Goal: Check status: Check status

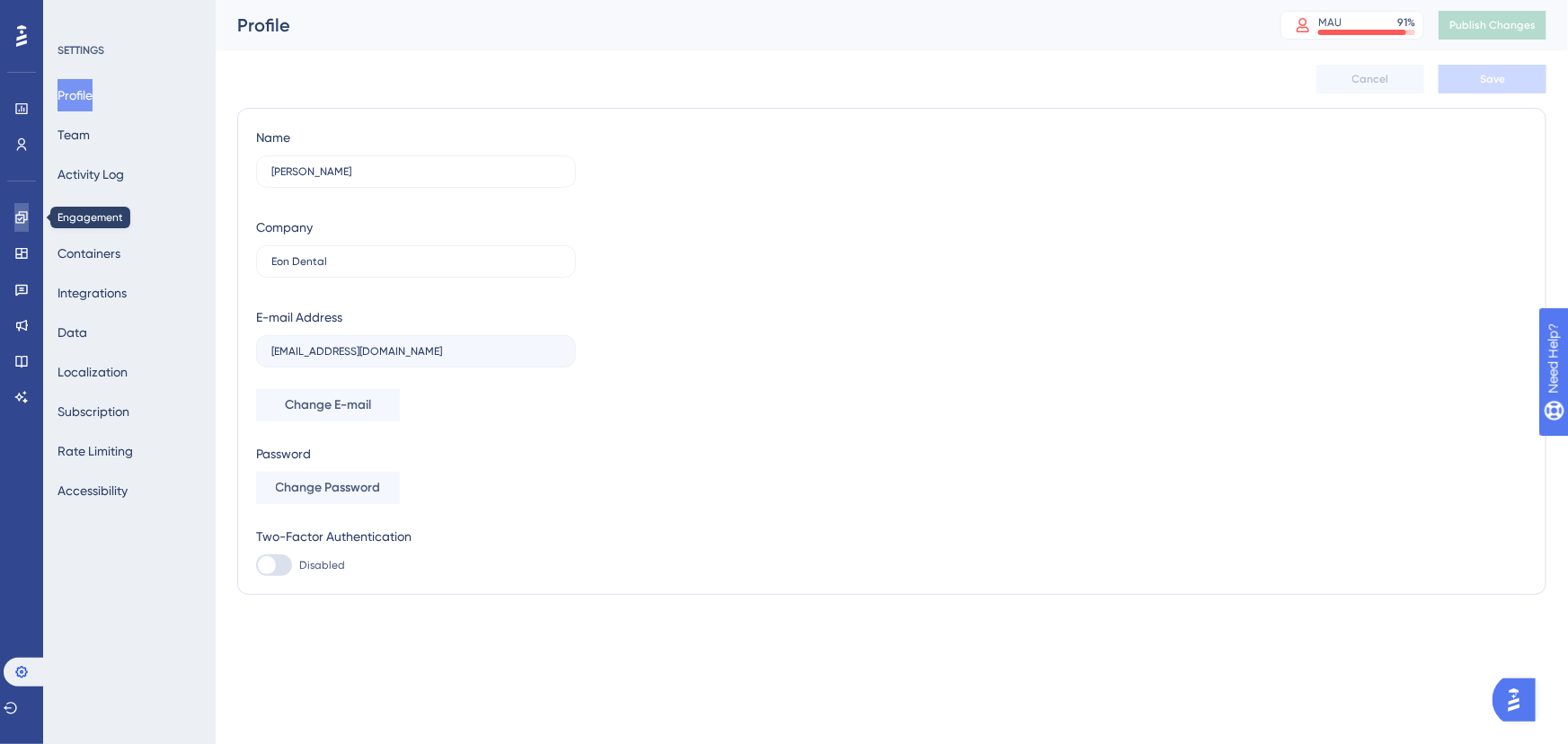
click at [15, 224] on link at bounding box center [22, 217] width 15 height 29
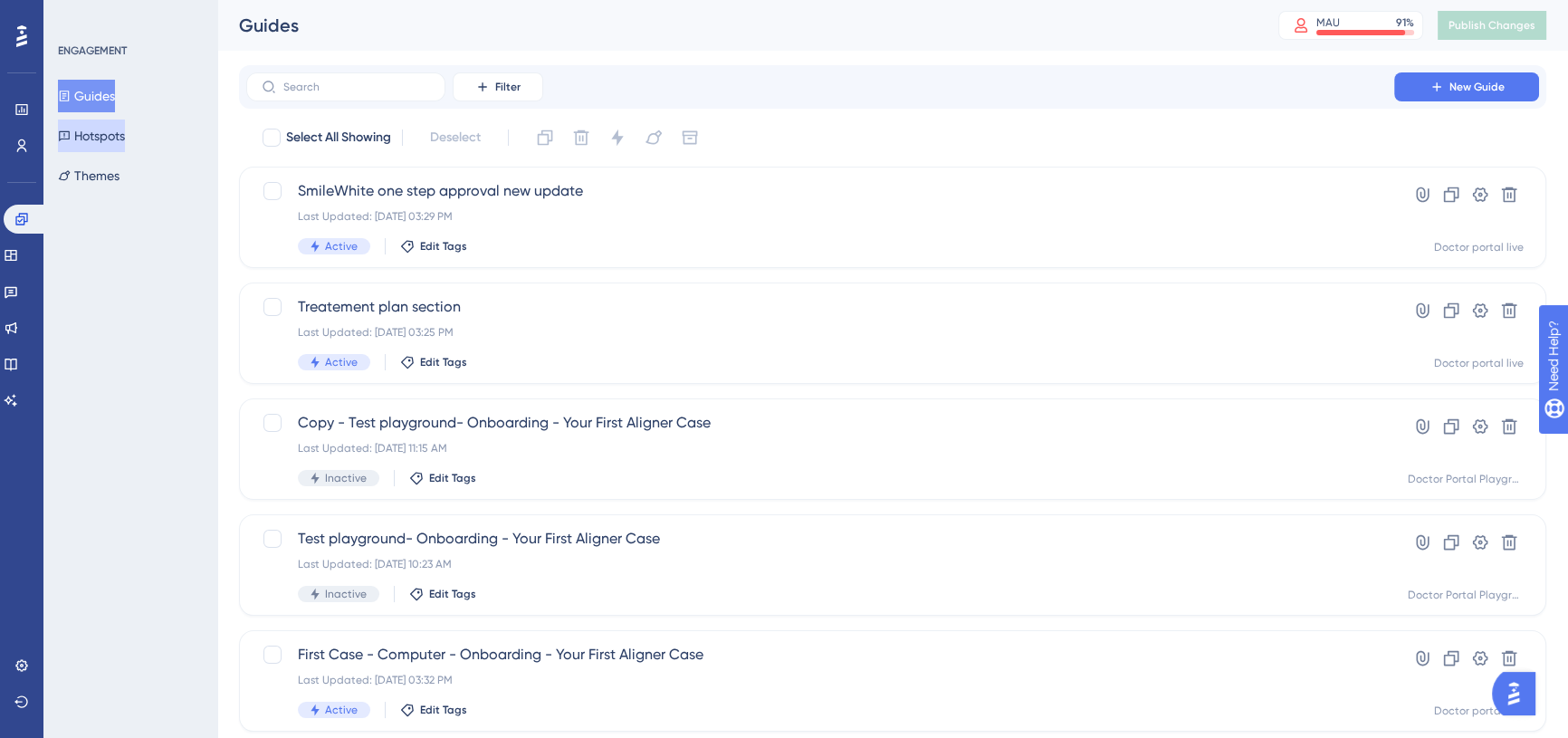
click at [106, 123] on button "Hotspots" at bounding box center [90, 136] width 67 height 33
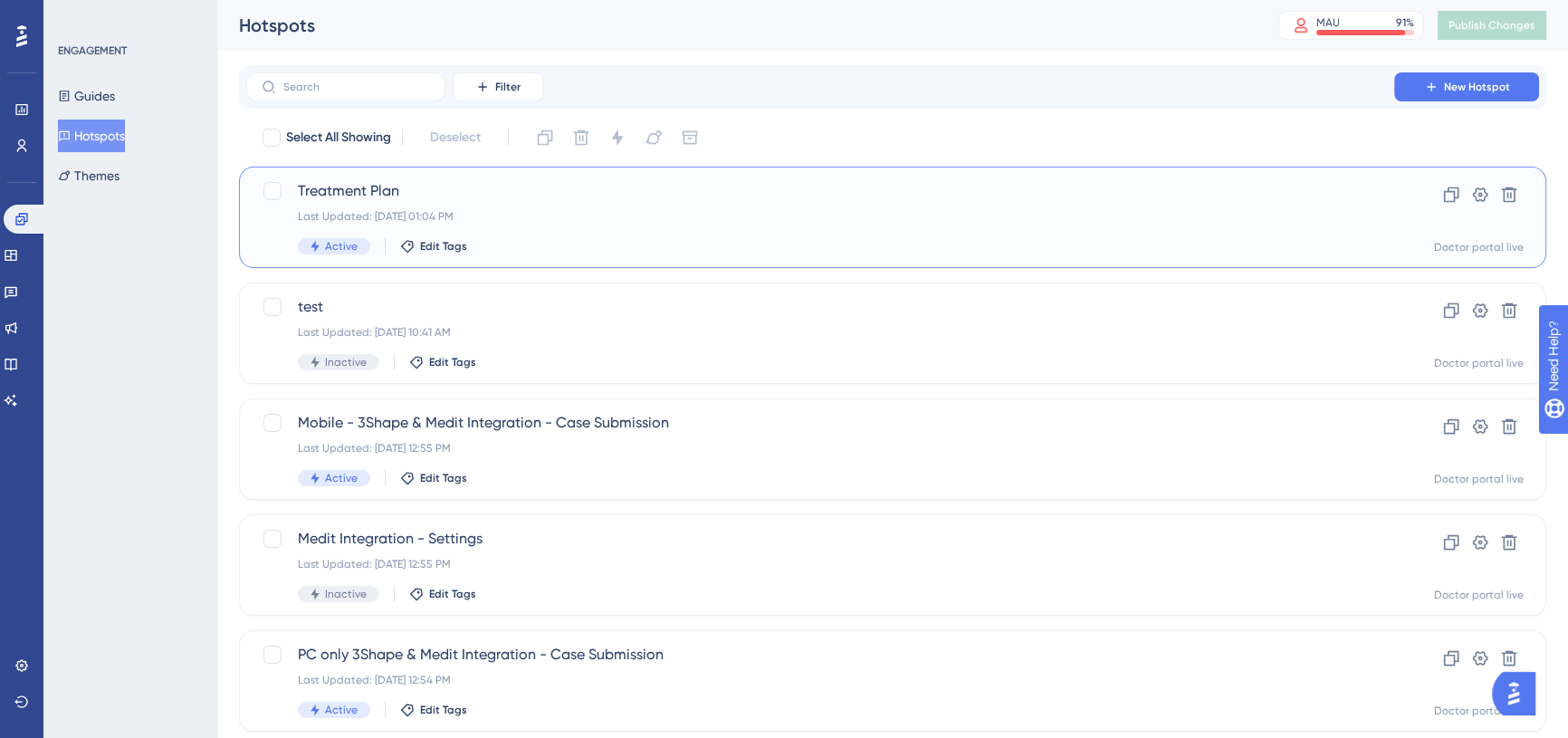
click at [415, 180] on span "Treatment Plan" at bounding box center [820, 191] width 1045 height 22
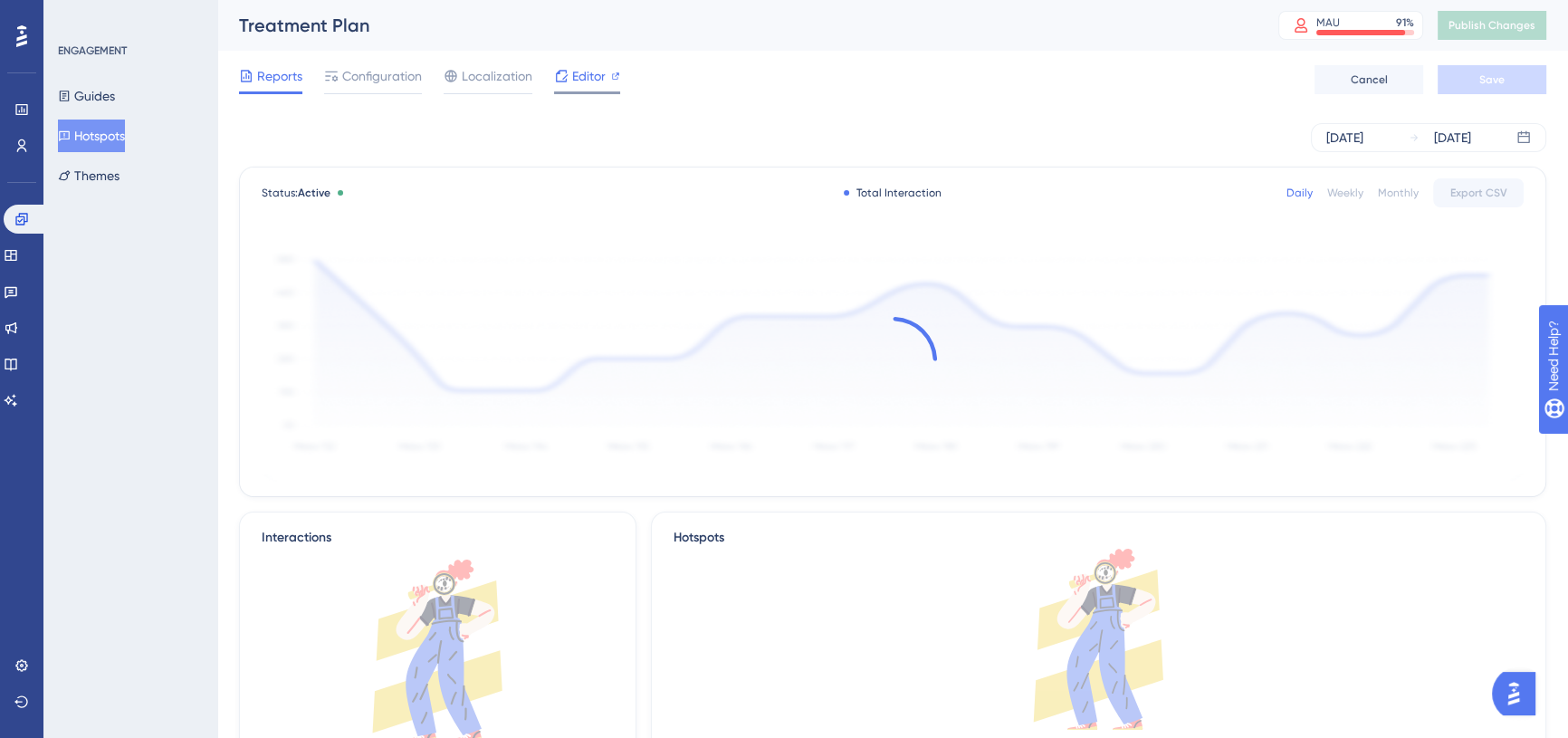
click at [602, 76] on span "Editor" at bounding box center [589, 76] width 34 height 22
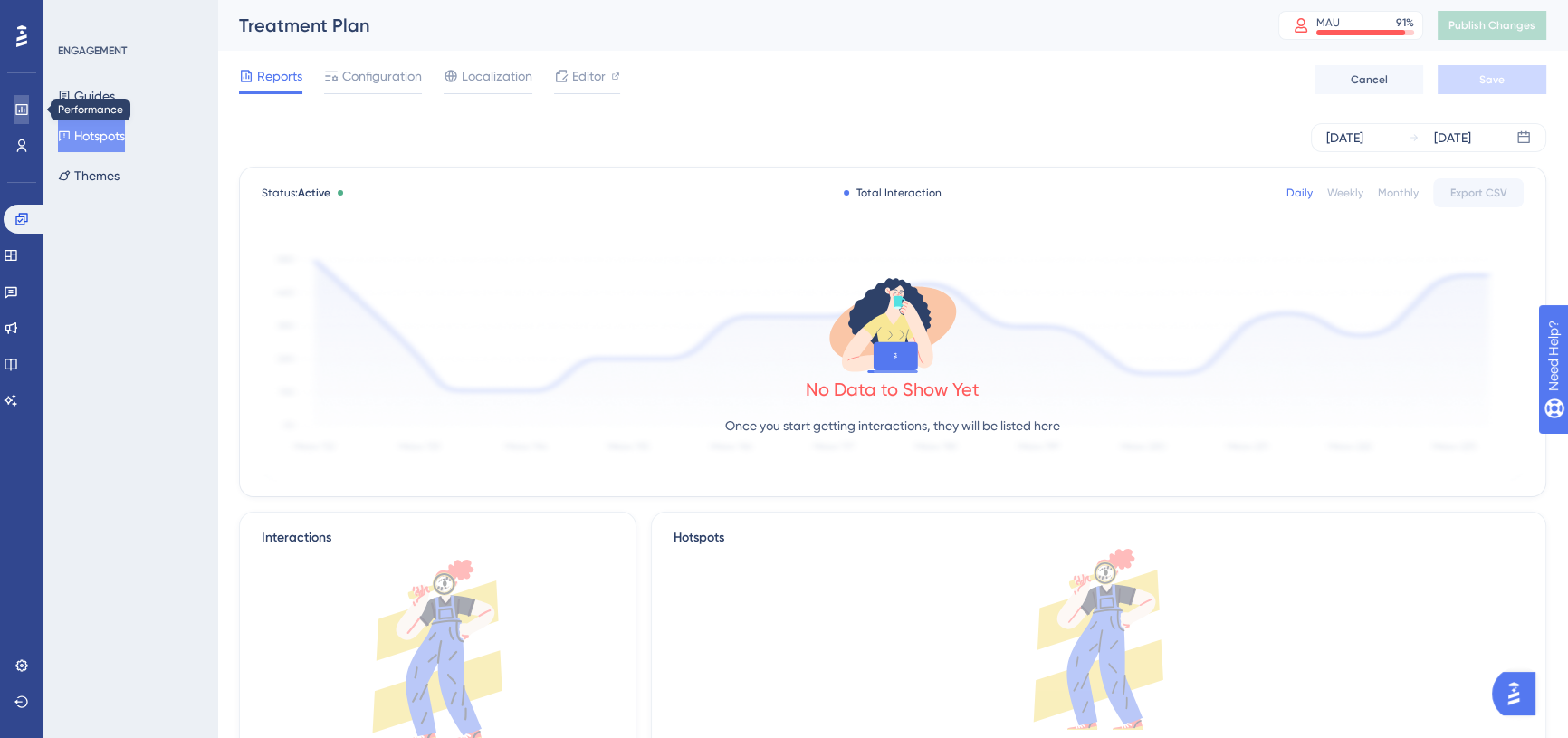
click at [23, 99] on link at bounding box center [22, 110] width 15 height 29
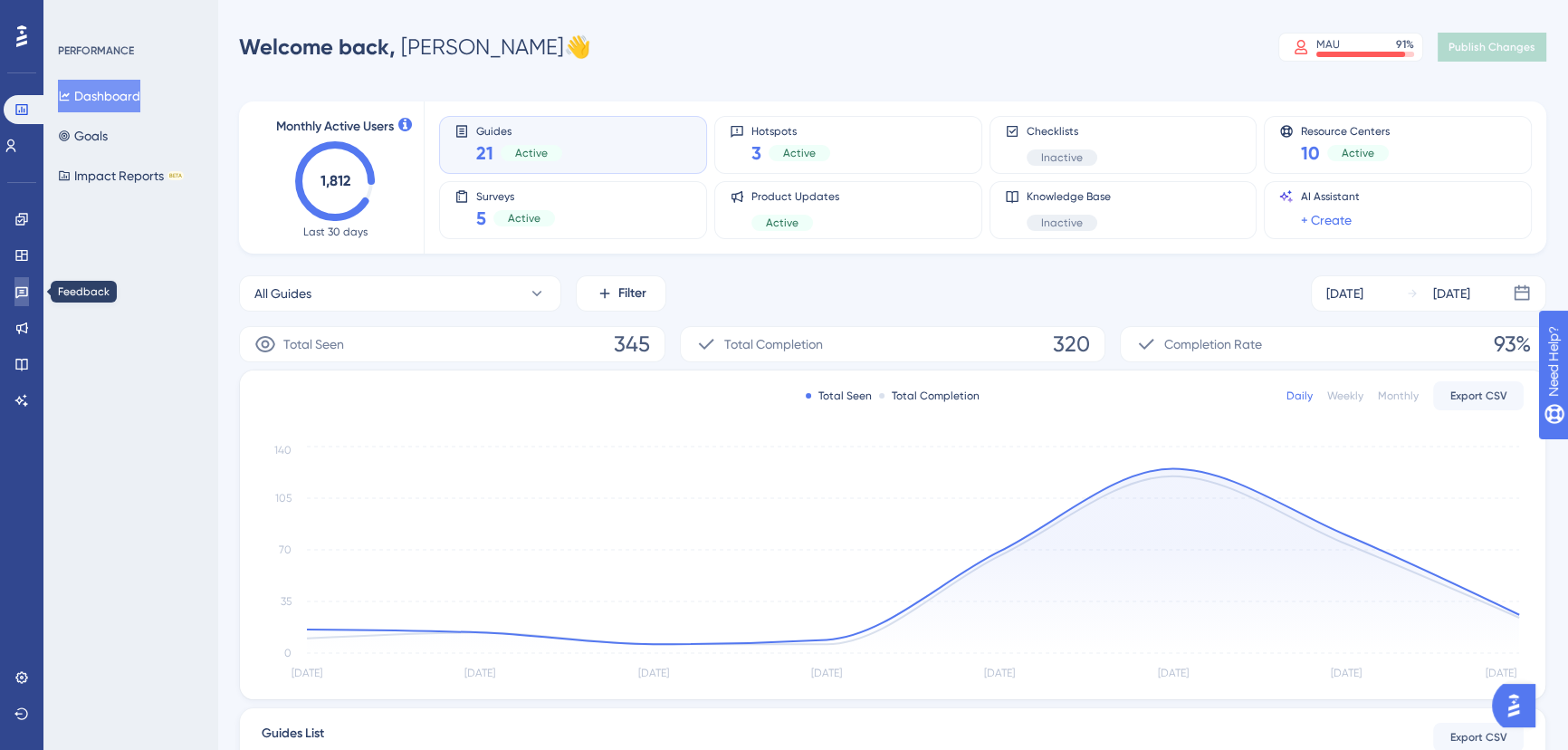
click at [24, 293] on icon at bounding box center [22, 291] width 15 height 15
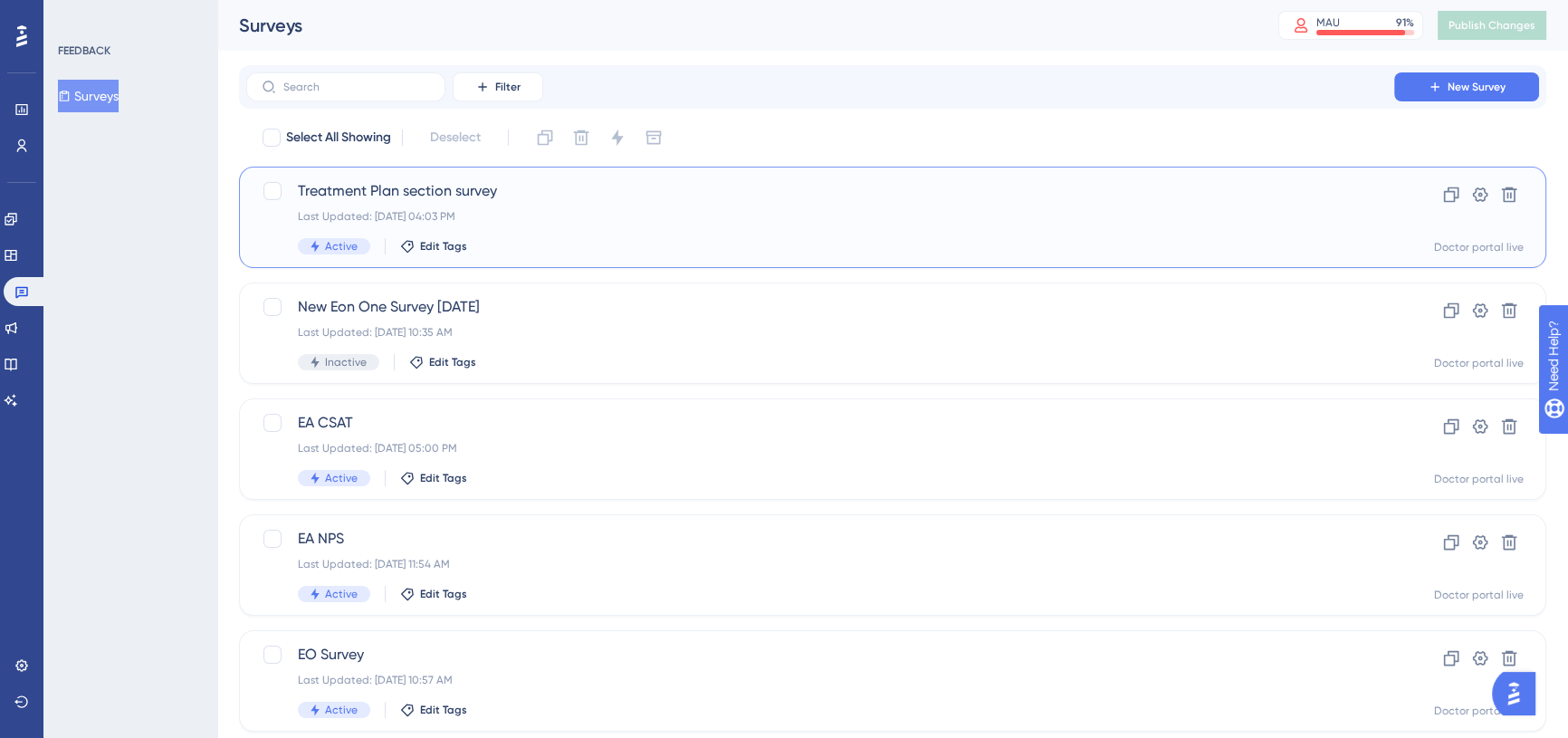
click at [534, 168] on div "Treatment Plan section survey Last Updated: Sep 24 2025, 04:03 PM Active Edit T…" at bounding box center [893, 216] width 1308 height 101
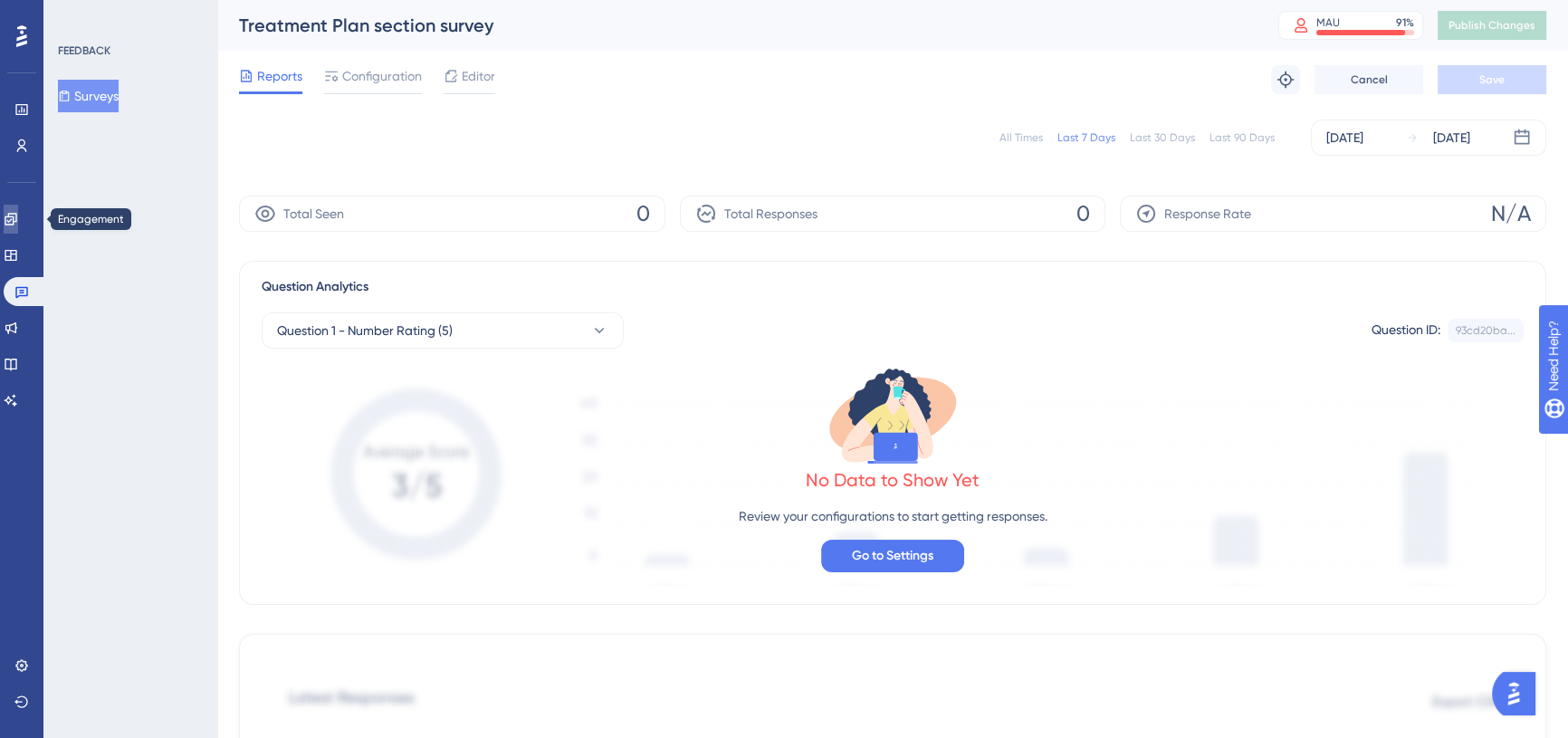
click at [18, 219] on icon at bounding box center [11, 219] width 15 height 15
